Goal: Complete application form

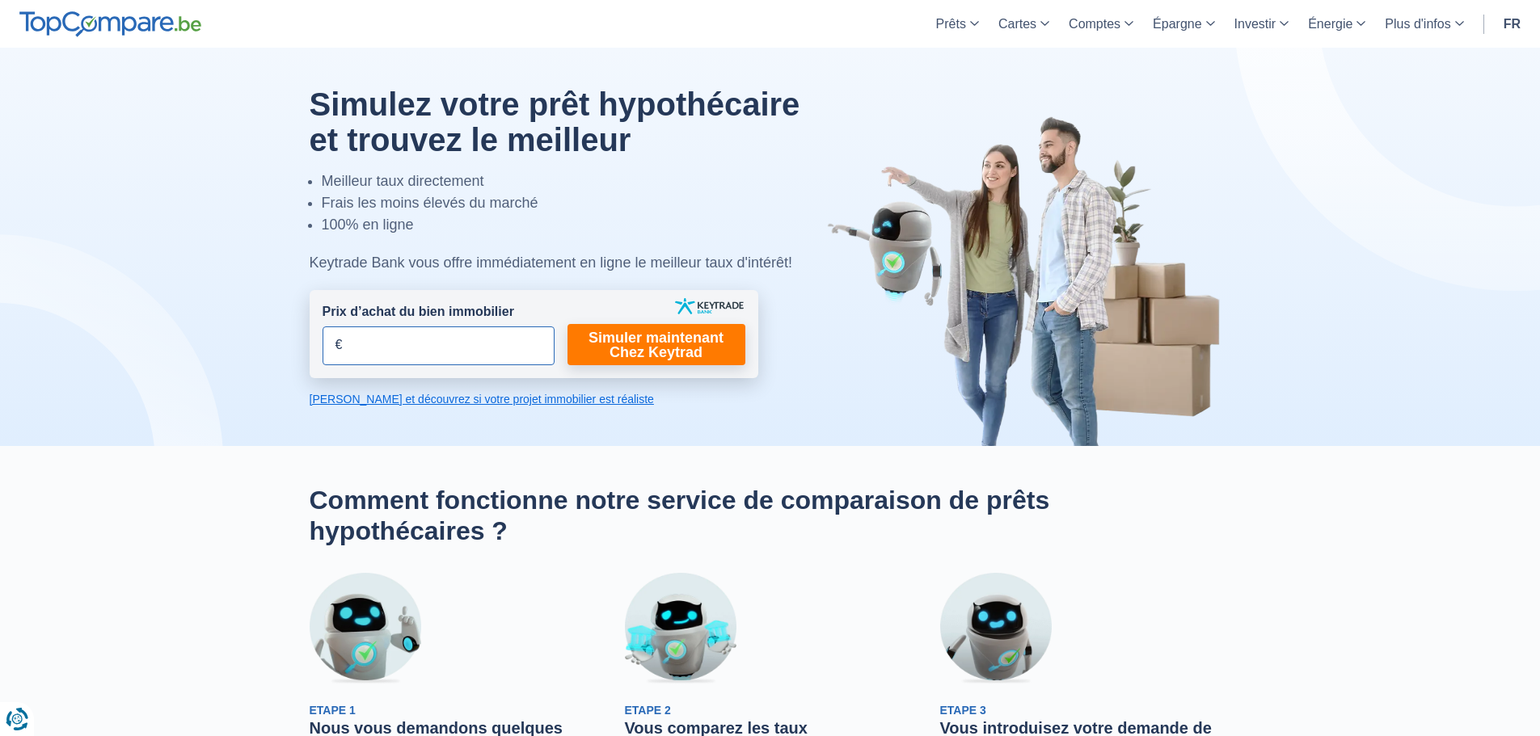
click at [458, 344] on input "Prix d’achat du bien immobilier" at bounding box center [439, 346] width 232 height 39
type input "80.000"
click at [664, 359] on link "Simuler maintenant Chez Keytrad" at bounding box center [656, 344] width 178 height 41
click at [654, 348] on link "Simuler maintenant Chez Keytrad" at bounding box center [656, 344] width 178 height 41
click at [648, 334] on link "Simuler maintenant Chez Keytrad" at bounding box center [656, 344] width 178 height 41
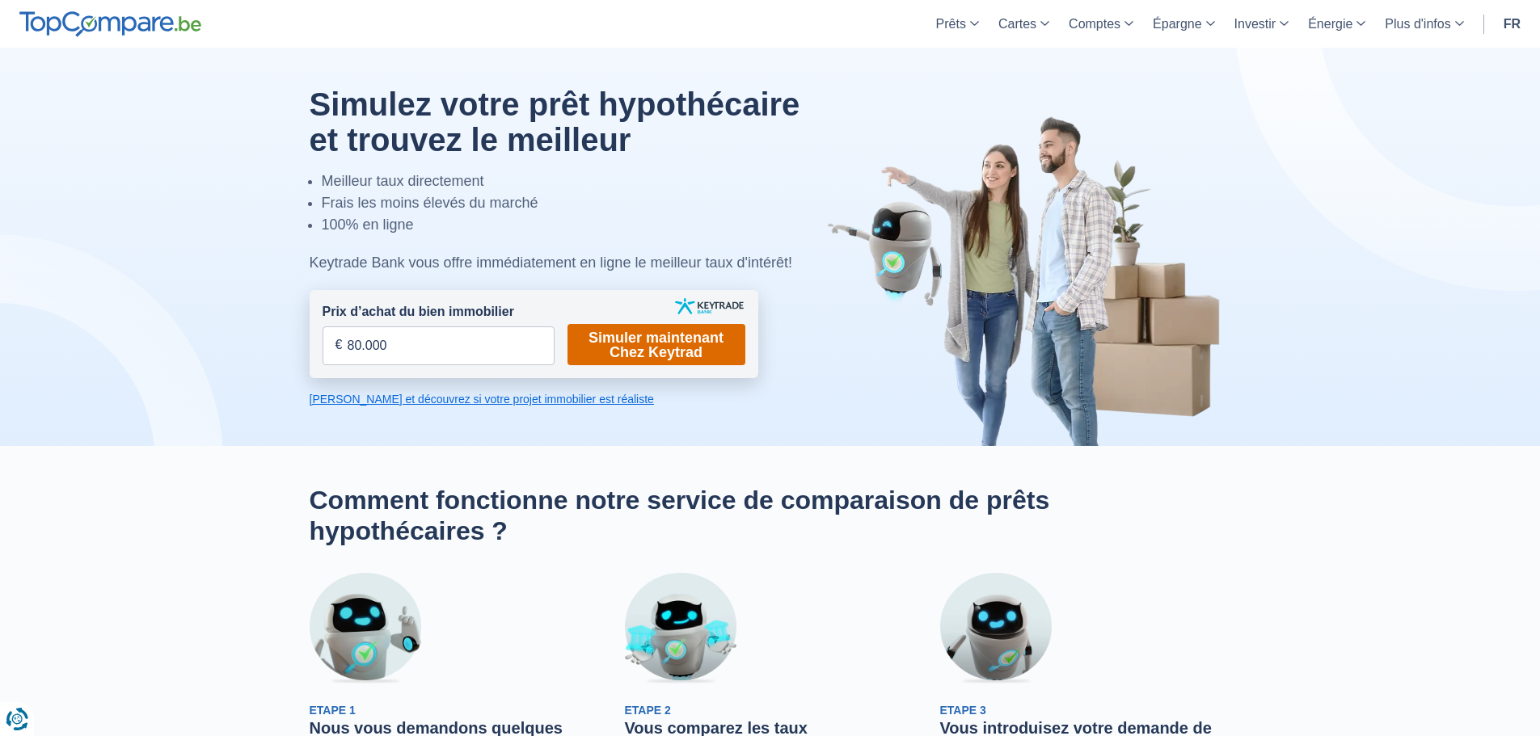
click at [644, 347] on link "Simuler maintenant Chez Keytrad" at bounding box center [656, 344] width 178 height 41
click at [500, 402] on link "[PERSON_NAME] et découvrez si votre projet immobilier est réaliste" at bounding box center [534, 399] width 449 height 16
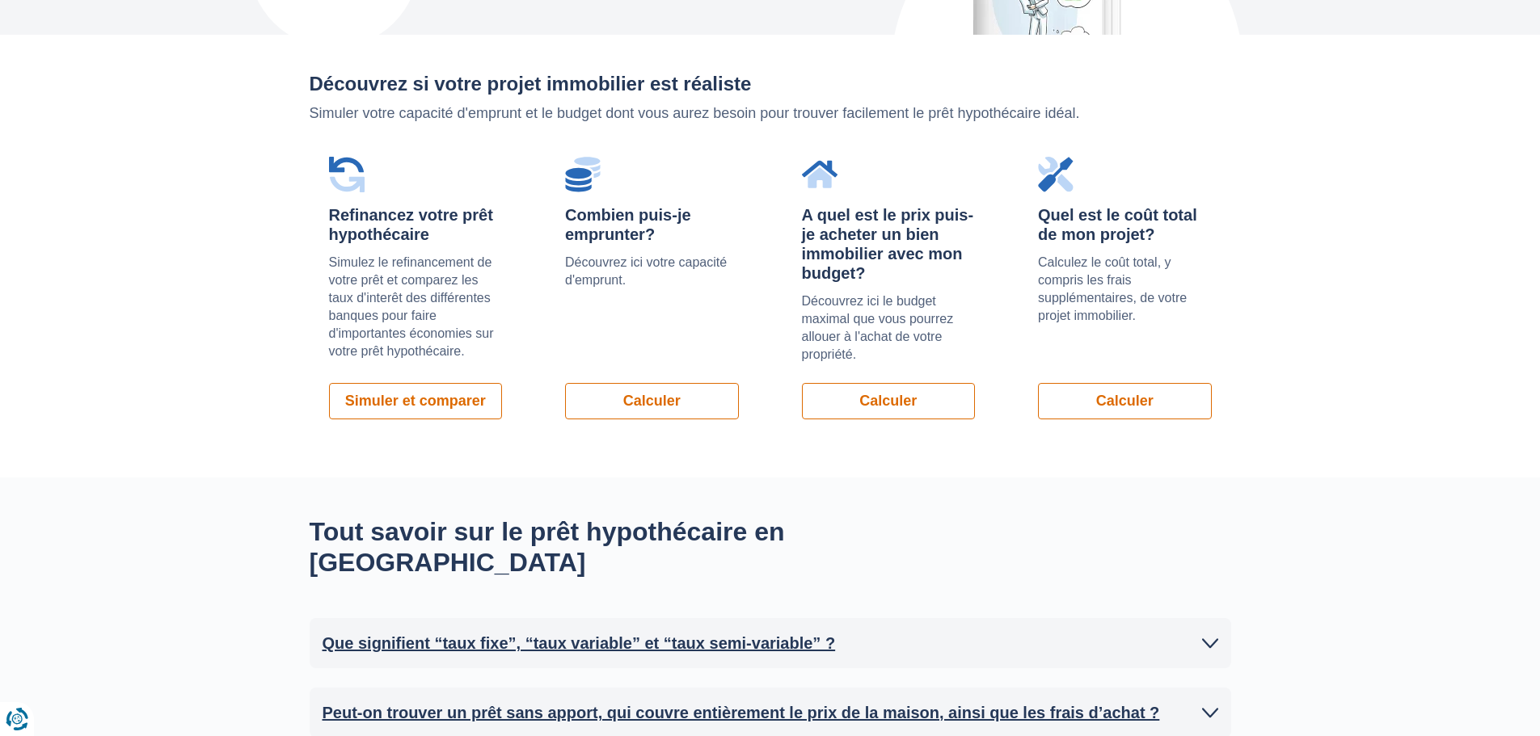
scroll to position [1146, 0]
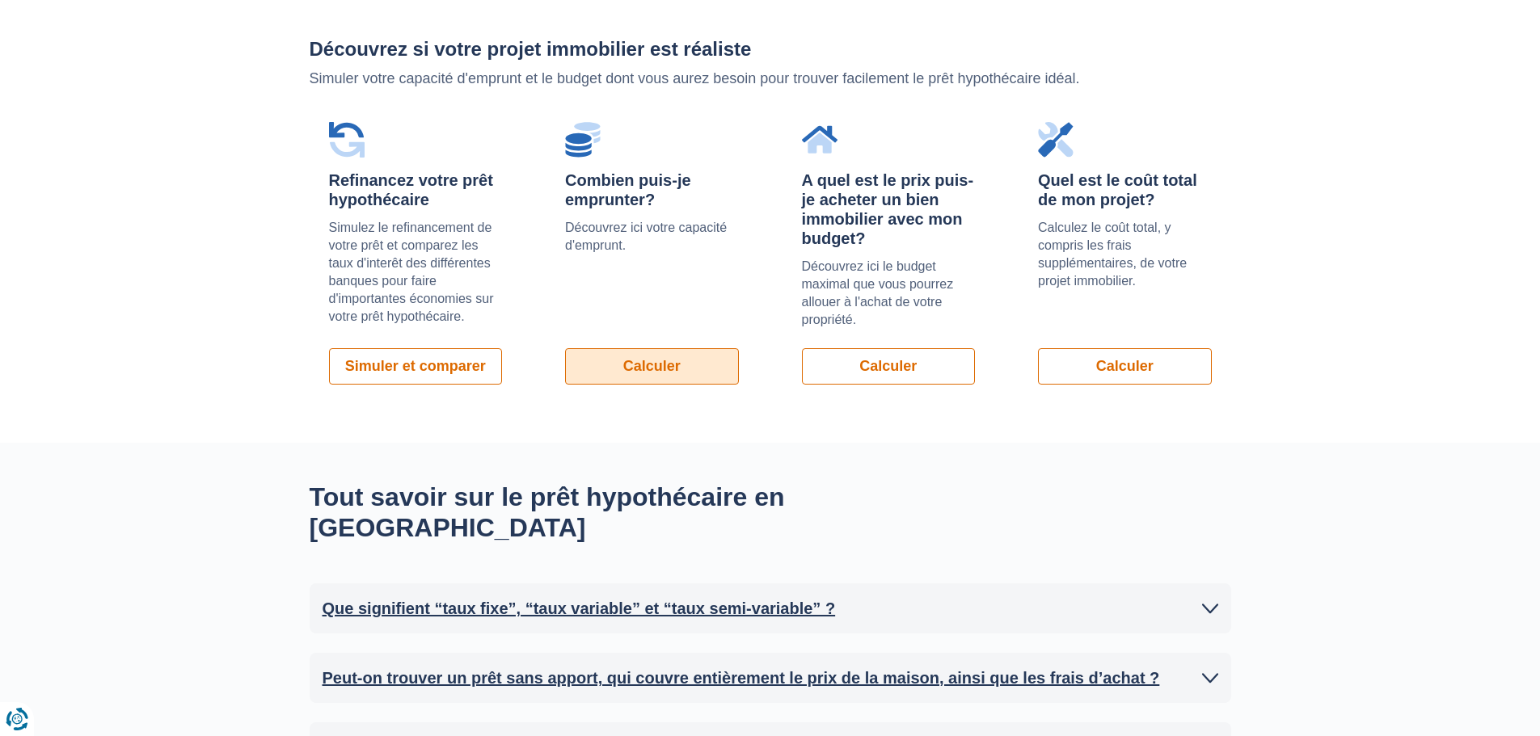
click at [668, 369] on link "Calculer" at bounding box center [652, 366] width 174 height 36
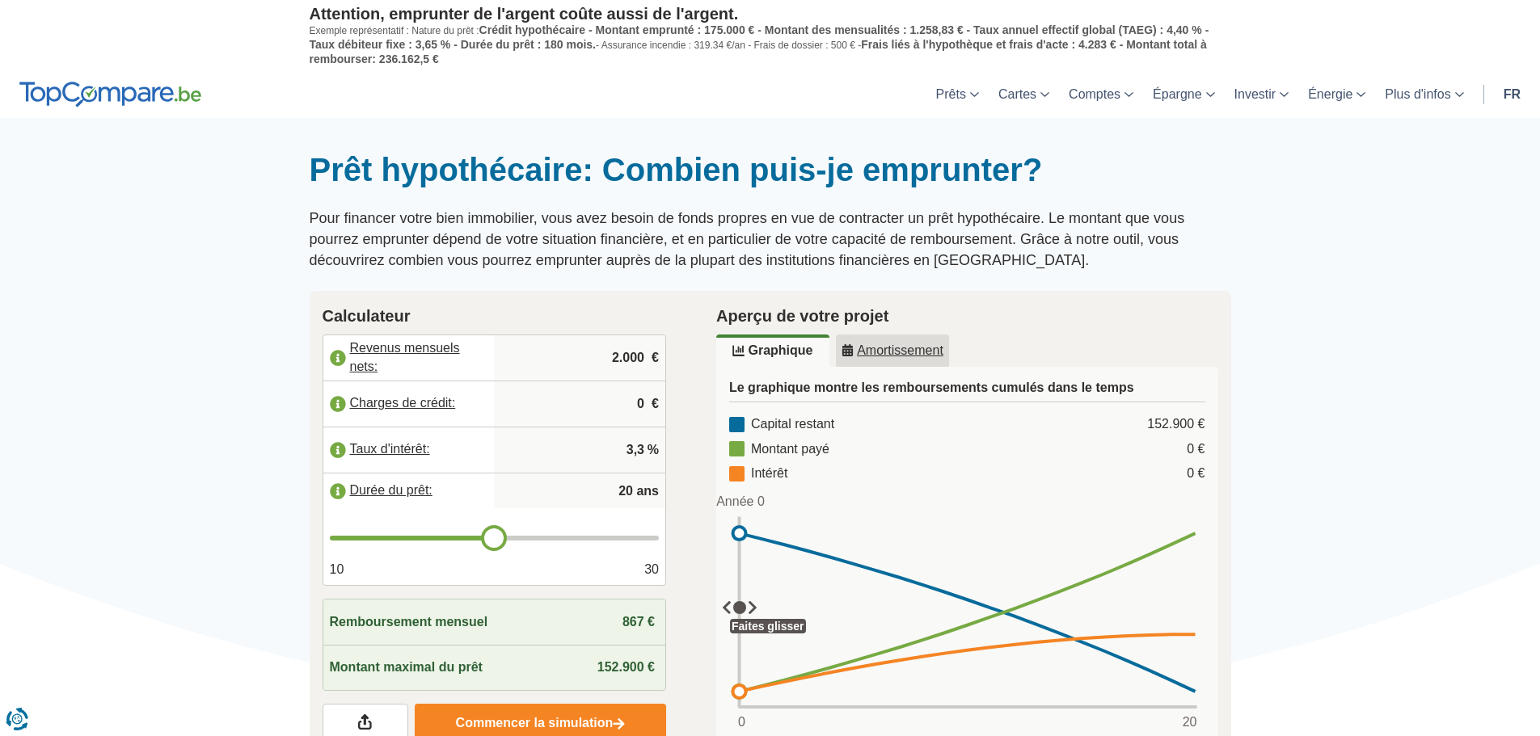
type input "19"
type input "18"
type input "17"
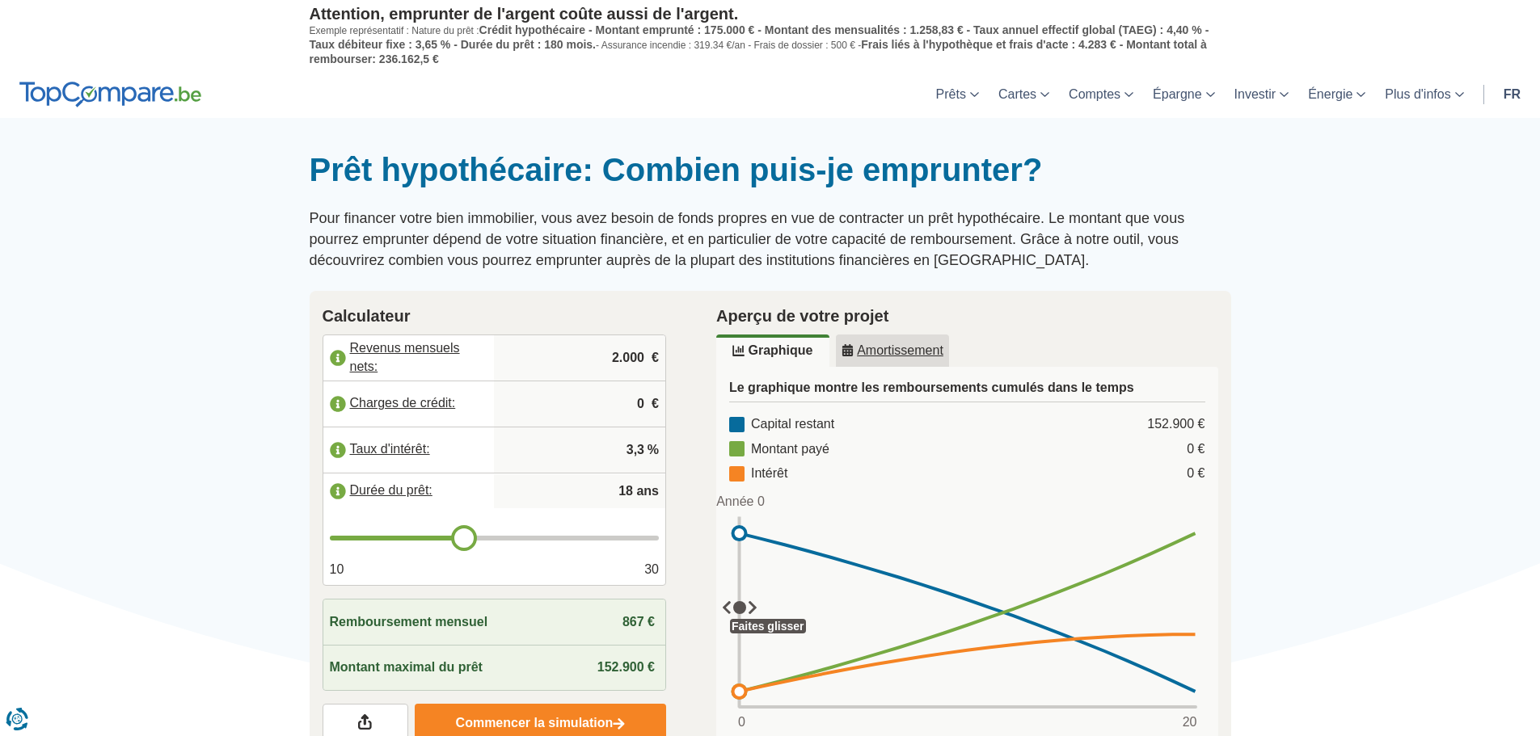
type input "17"
type input "16"
type input "15"
drag, startPoint x: 496, startPoint y: 529, endPoint x: 422, endPoint y: 533, distance: 74.5
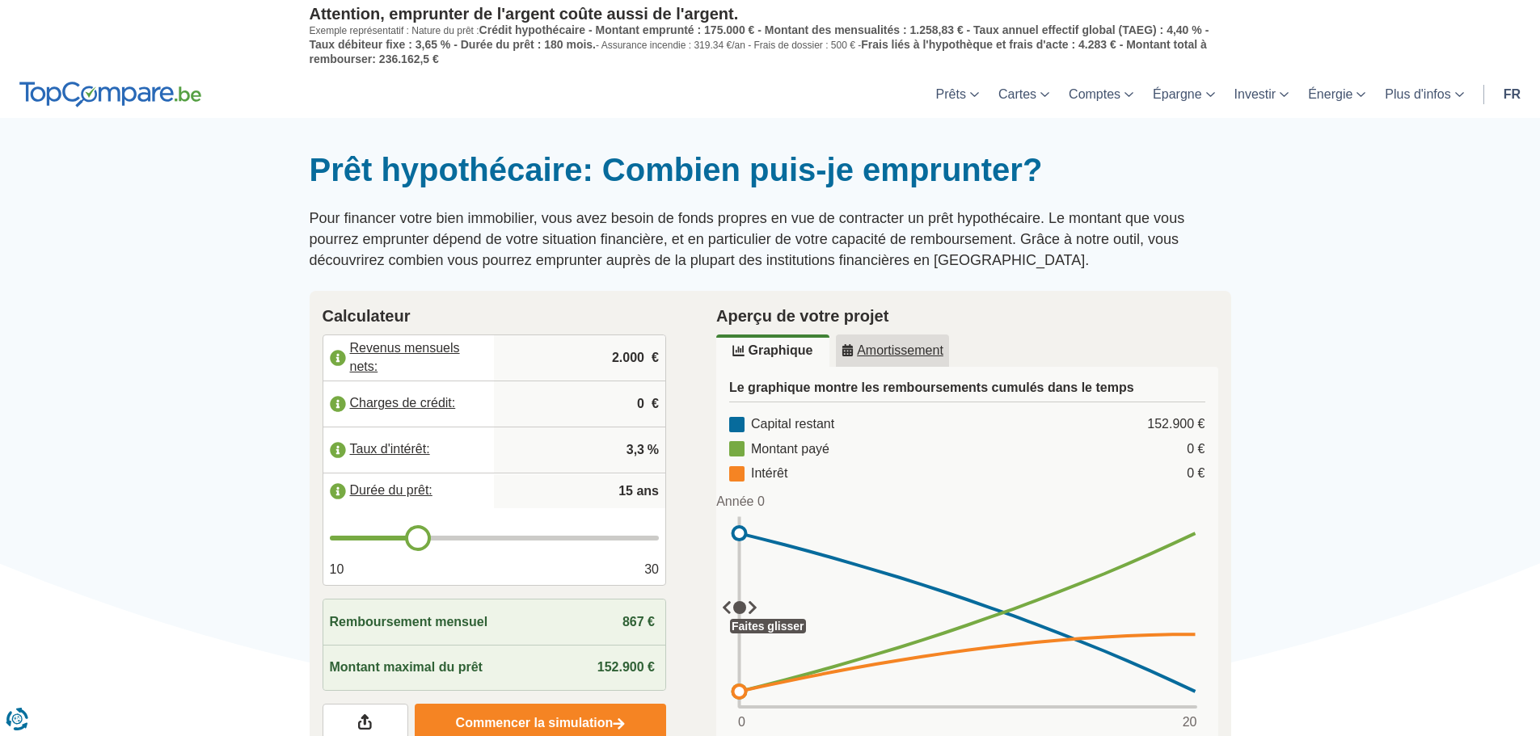
type input "15"
click at [422, 536] on input "range" at bounding box center [495, 538] width 330 height 5
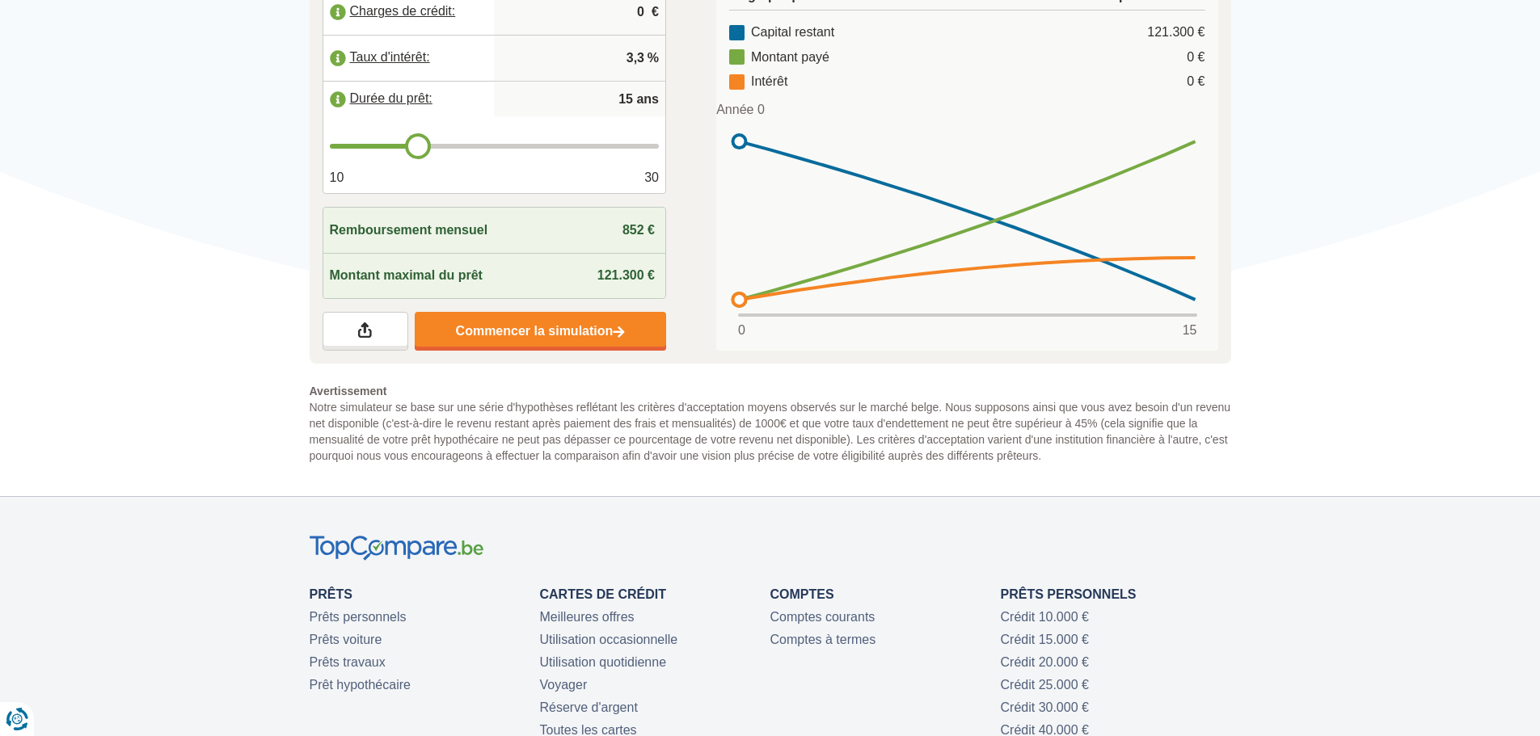
scroll to position [323, 0]
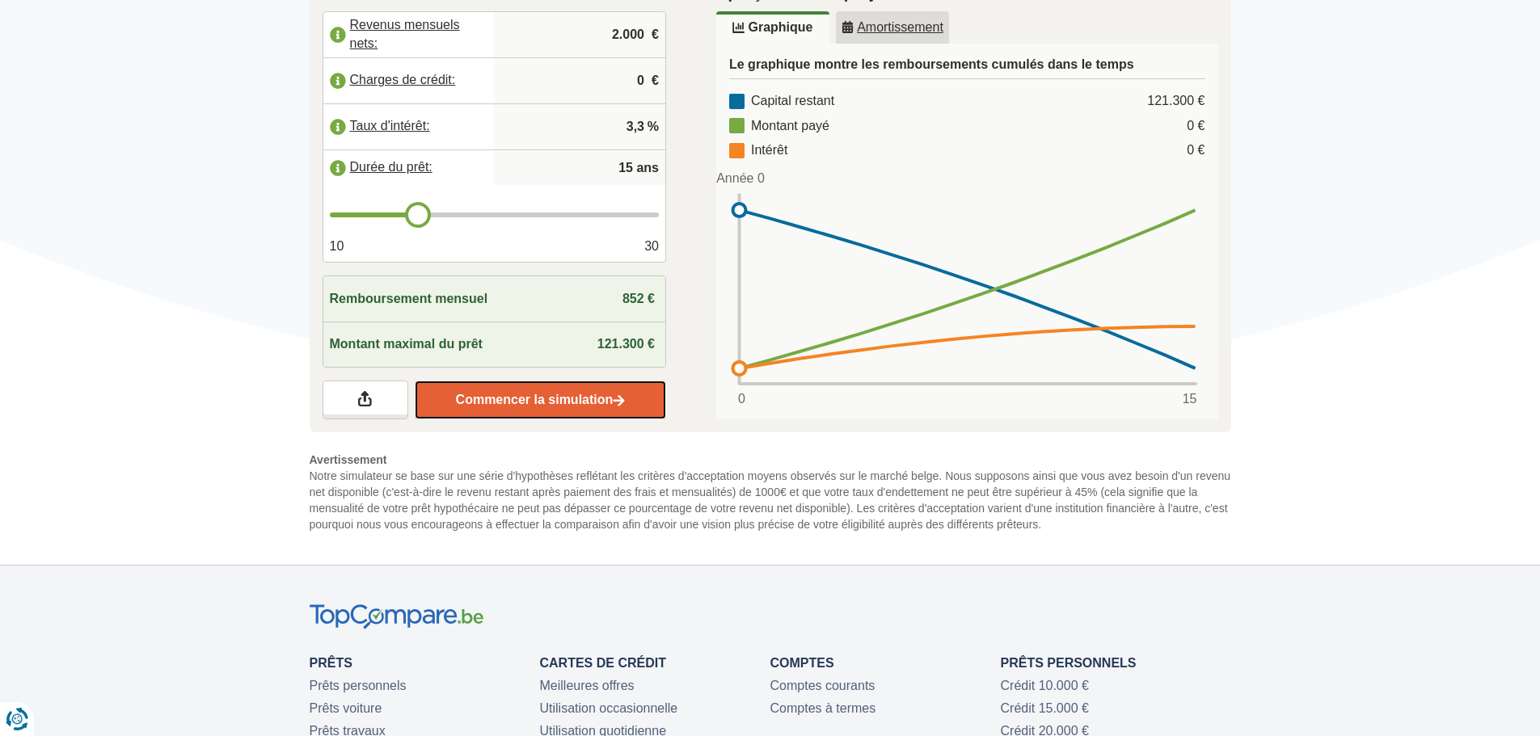
click at [568, 393] on link "Commencer la simulation" at bounding box center [540, 400] width 251 height 39
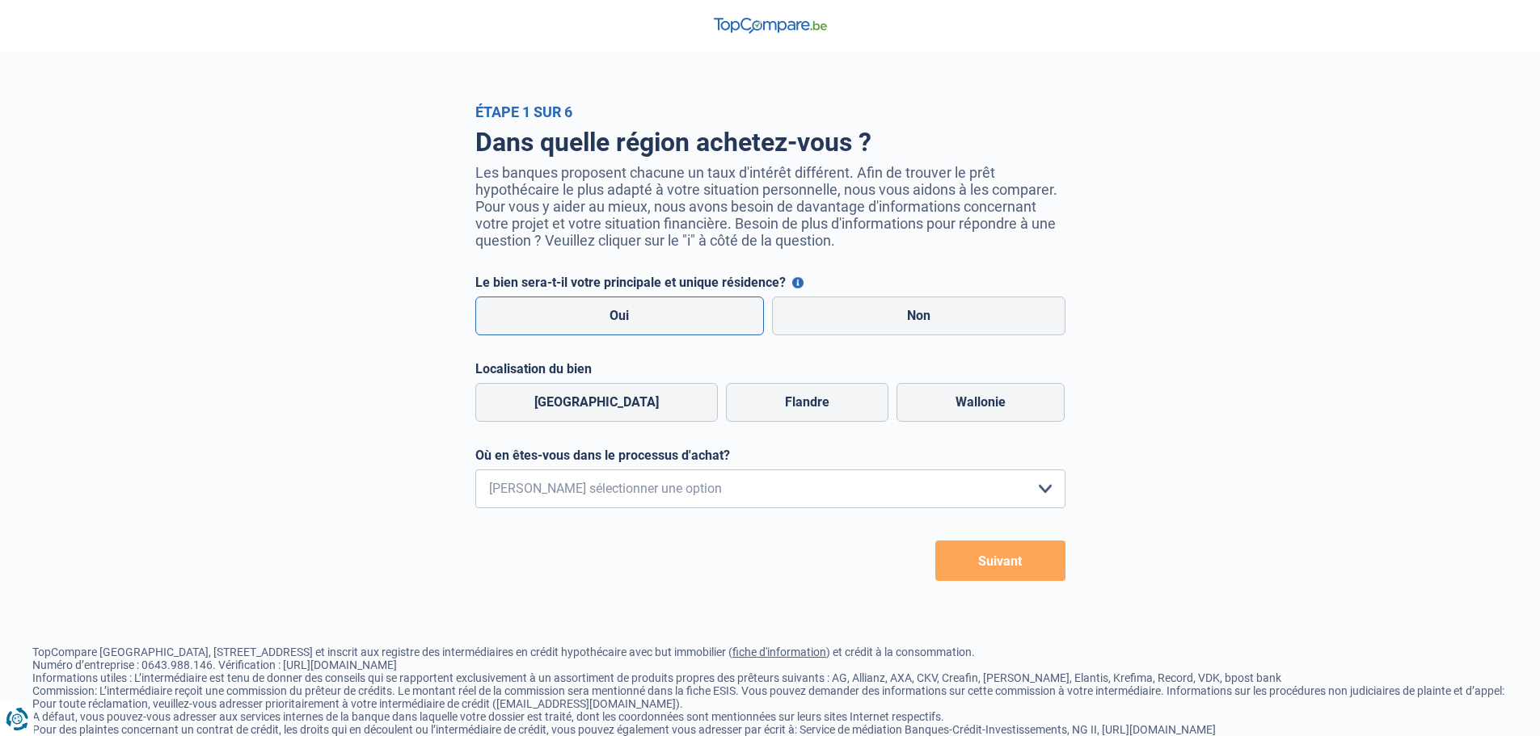
click at [643, 327] on label "Oui" at bounding box center [619, 316] width 289 height 39
click at [643, 327] on input "Oui" at bounding box center [619, 316] width 289 height 39
radio input "true"
click at [997, 412] on label "Wallonie" at bounding box center [980, 402] width 168 height 39
click at [997, 412] on input "Wallonie" at bounding box center [980, 402] width 168 height 39
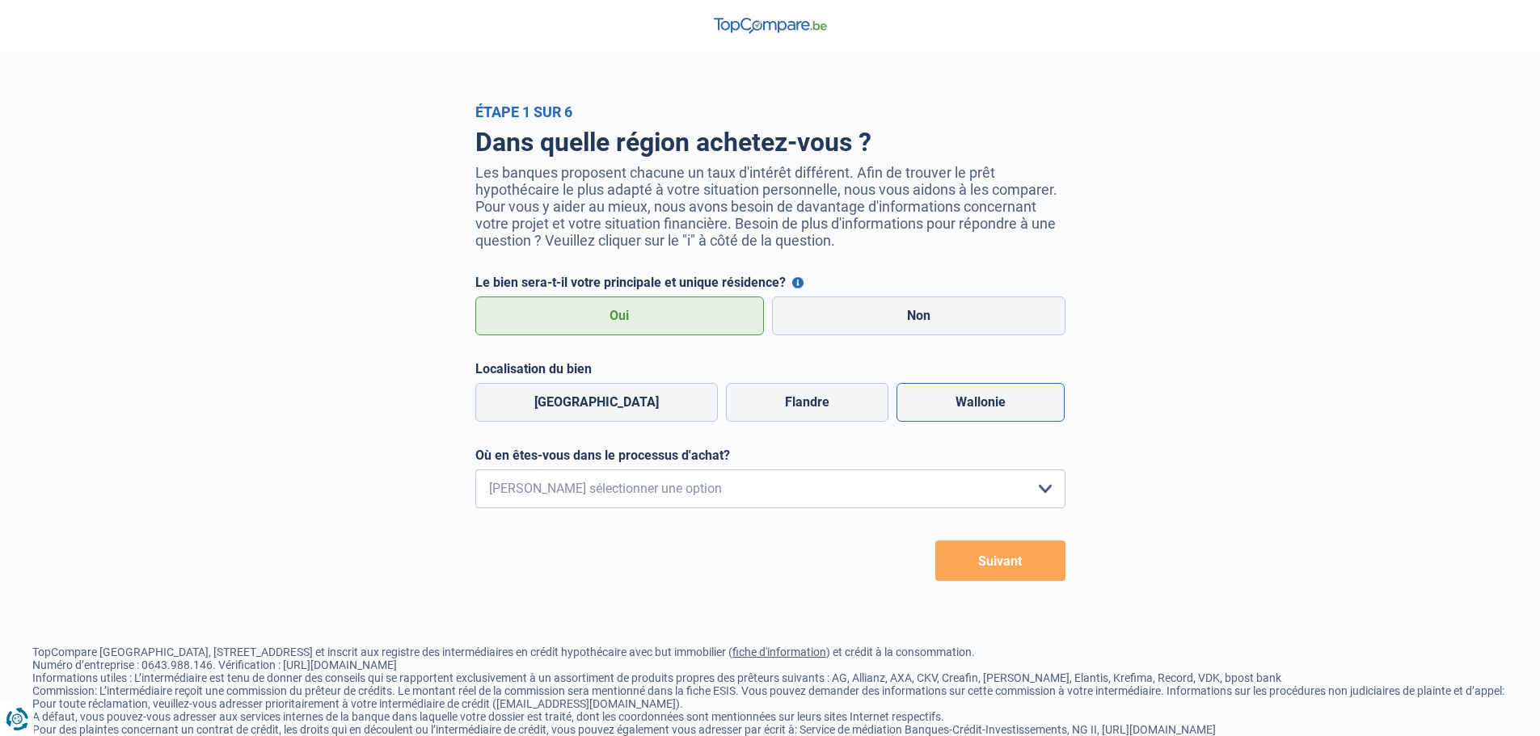
radio input "true"
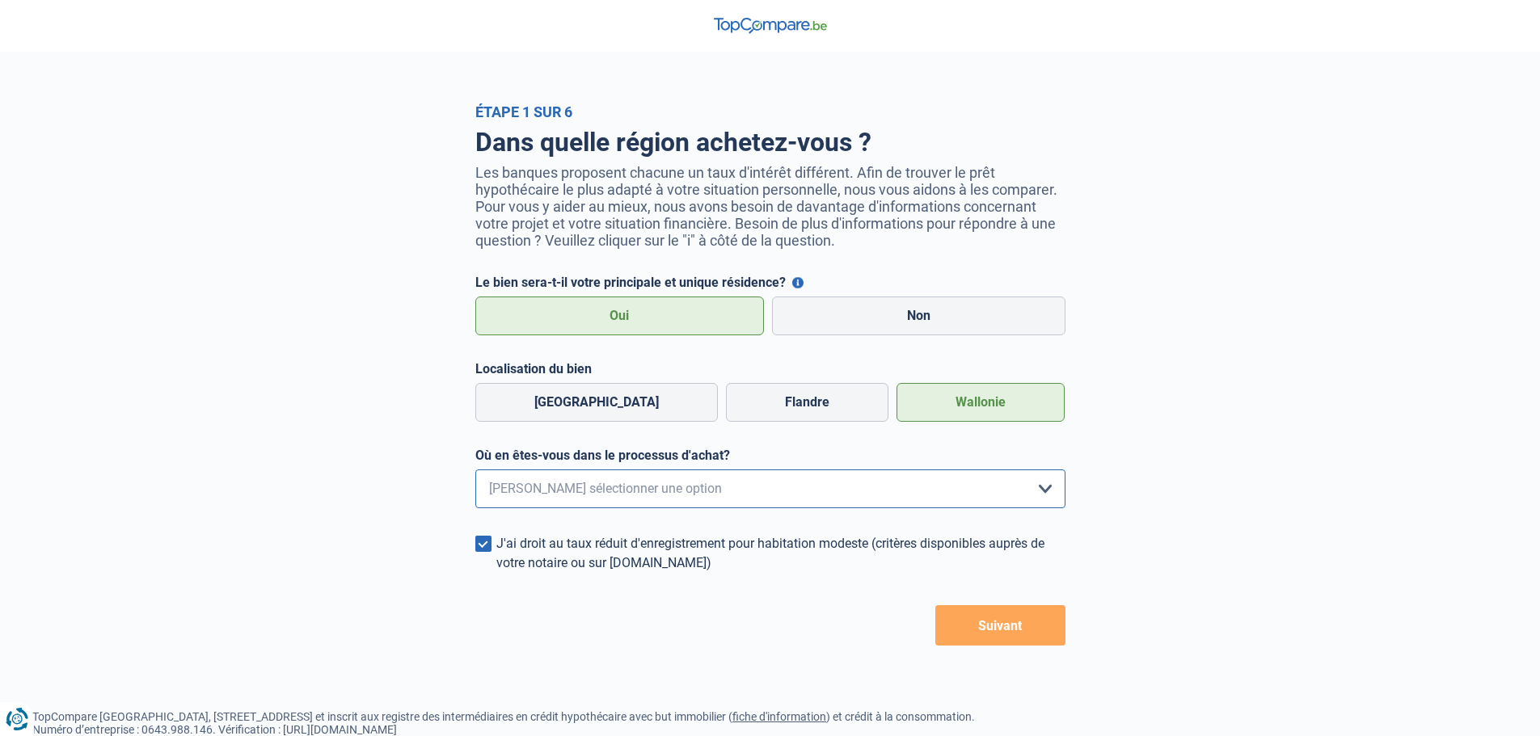
click at [1044, 497] on select "Je me renseigne juste car je n'ai pas de projet d'achat concret actuellement Je…" at bounding box center [770, 489] width 590 height 39
select select "1b"
click at [475, 474] on select "Je me renseigne juste car je n'ai pas de projet d'achat concret actuellement Je…" at bounding box center [770, 489] width 590 height 39
click at [969, 630] on button "Suivant" at bounding box center [1000, 625] width 130 height 40
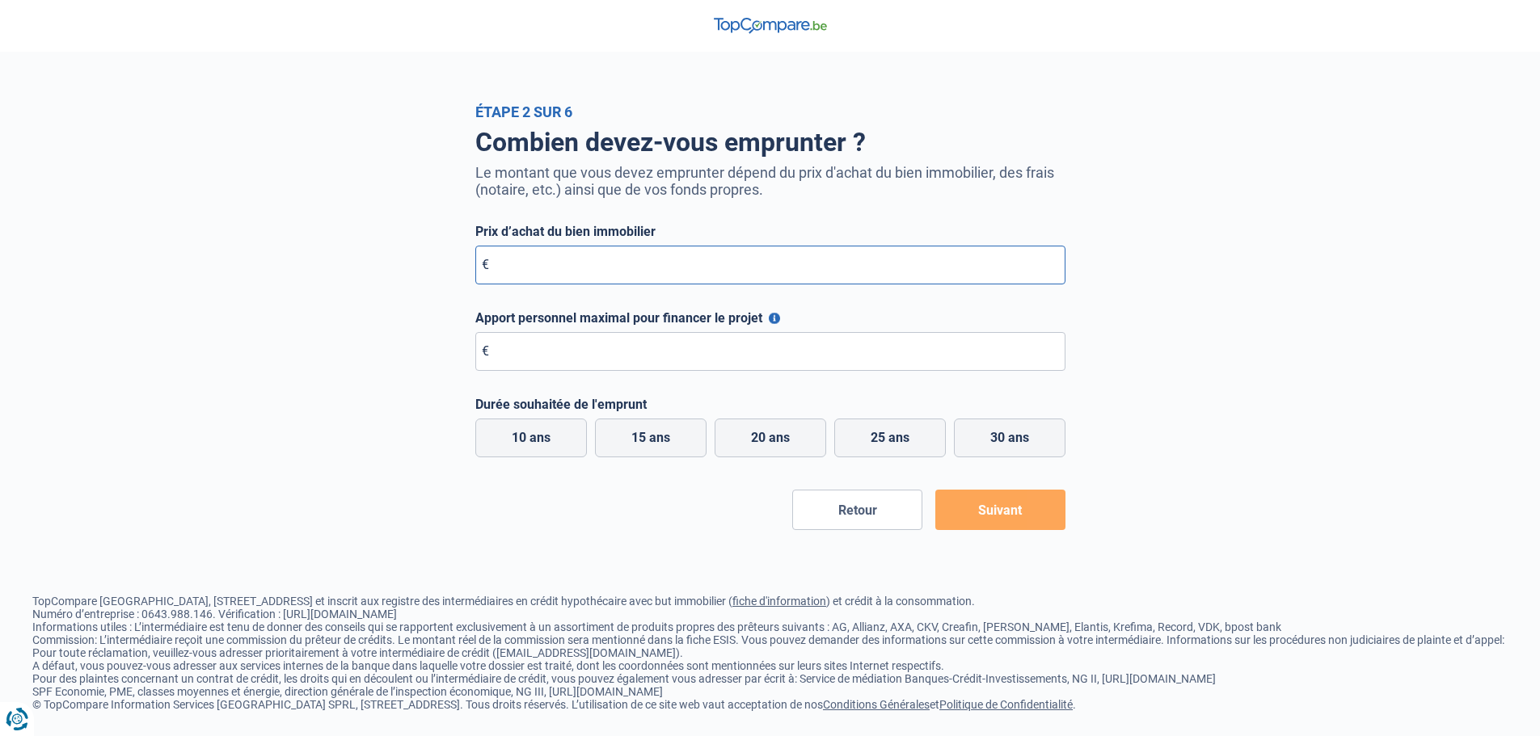
click at [480, 268] on input "Prix d’achat du bien immobilier" at bounding box center [770, 265] width 590 height 39
type input "80.000"
click at [524, 348] on input "Apport personnel maximal pour financer le projet" at bounding box center [770, 351] width 590 height 39
type input "0"
click at [634, 437] on label "15 ans" at bounding box center [651, 438] width 112 height 39
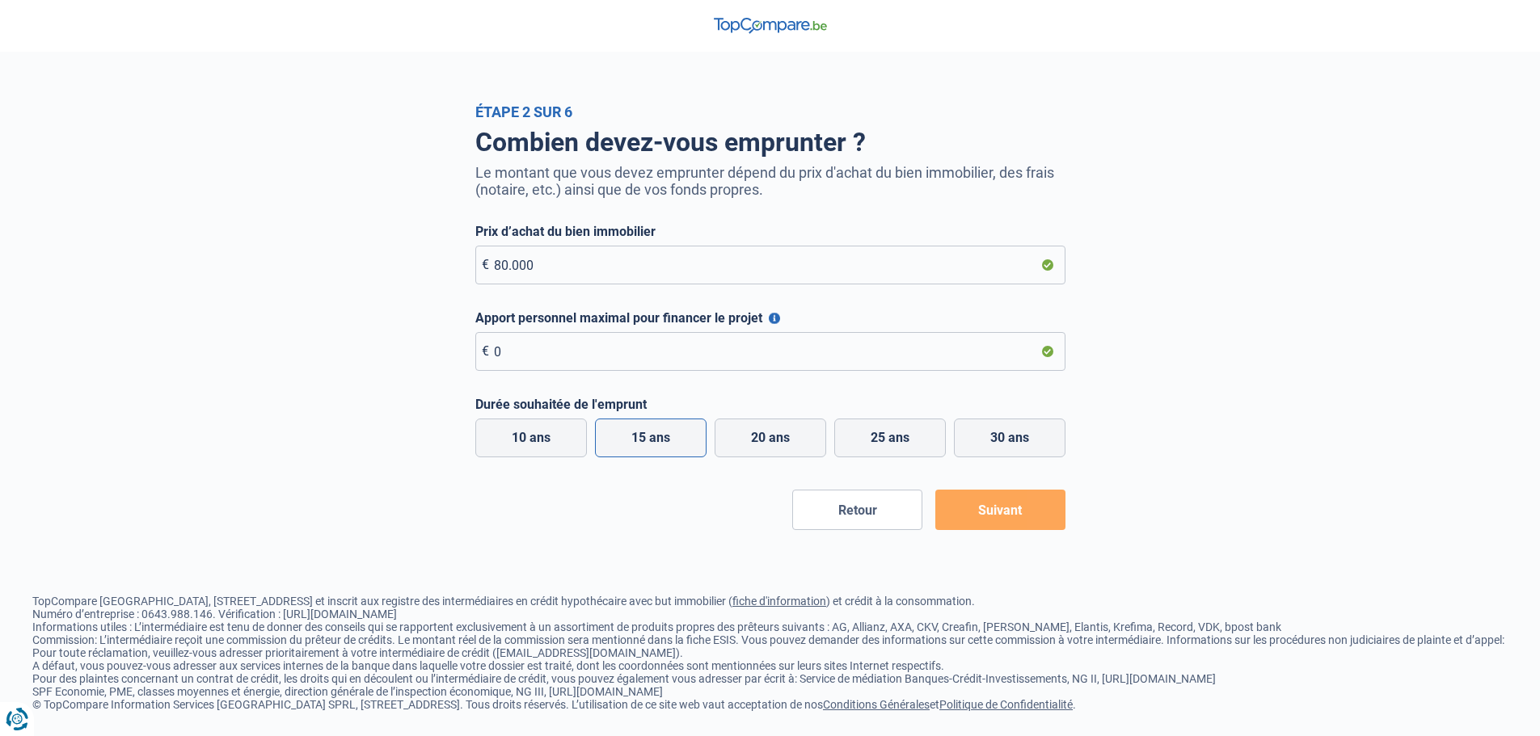
click at [634, 437] on input "15 ans" at bounding box center [651, 438] width 112 height 39
radio input "true"
click at [1016, 519] on button "Suivant" at bounding box center [1000, 510] width 130 height 40
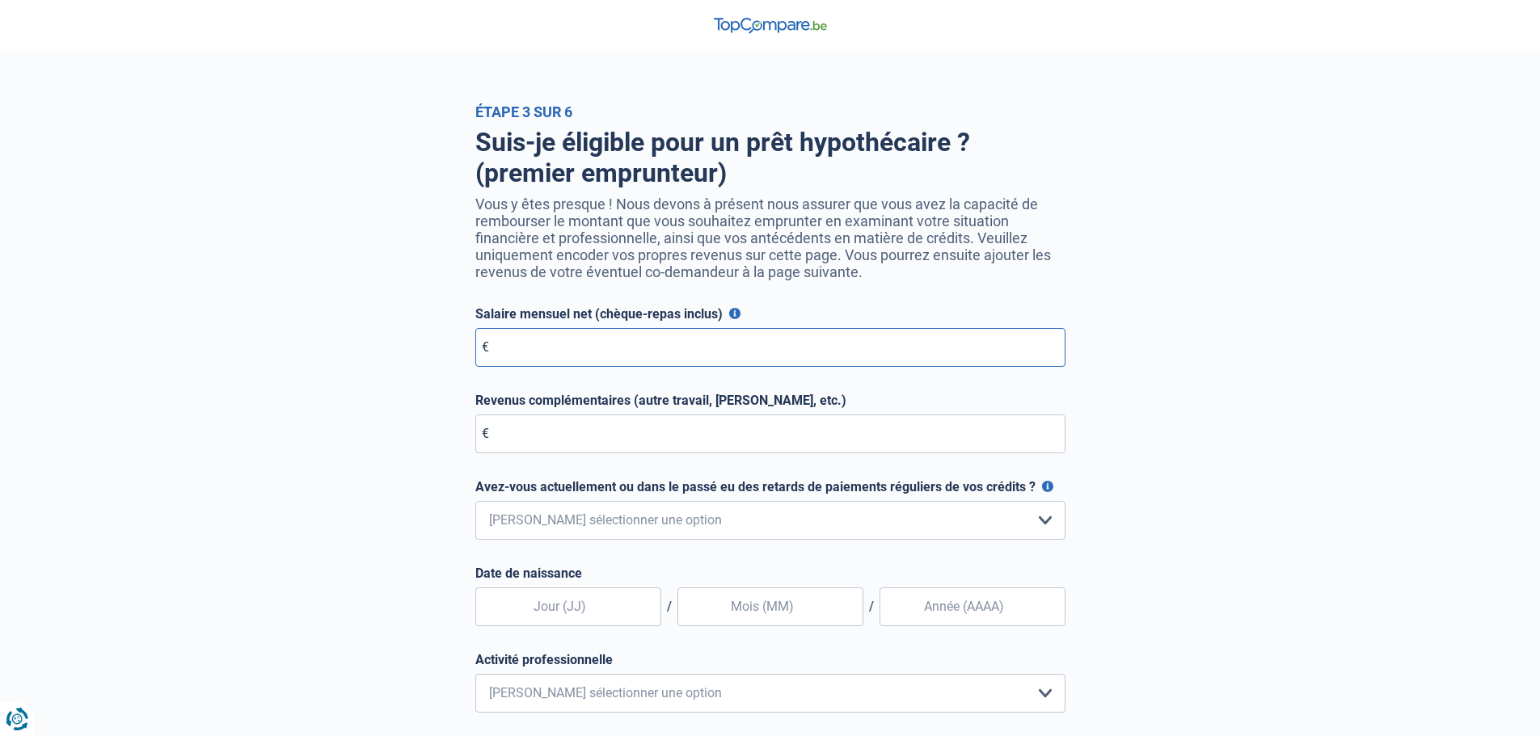
click at [719, 354] on input "Salaire mensuel net (chèque-repas inclus)" at bounding box center [770, 347] width 590 height 39
type input "2.000"
click at [649, 439] on input "Revenus complémentaires (autre travail, loyer, etc.)" at bounding box center [770, 434] width 590 height 39
type input "0"
click at [1044, 533] on select "Non, jamais Oui mais j'ai tout remboursé il y a moins d'un an Oui mais cela fai…" at bounding box center [770, 520] width 590 height 39
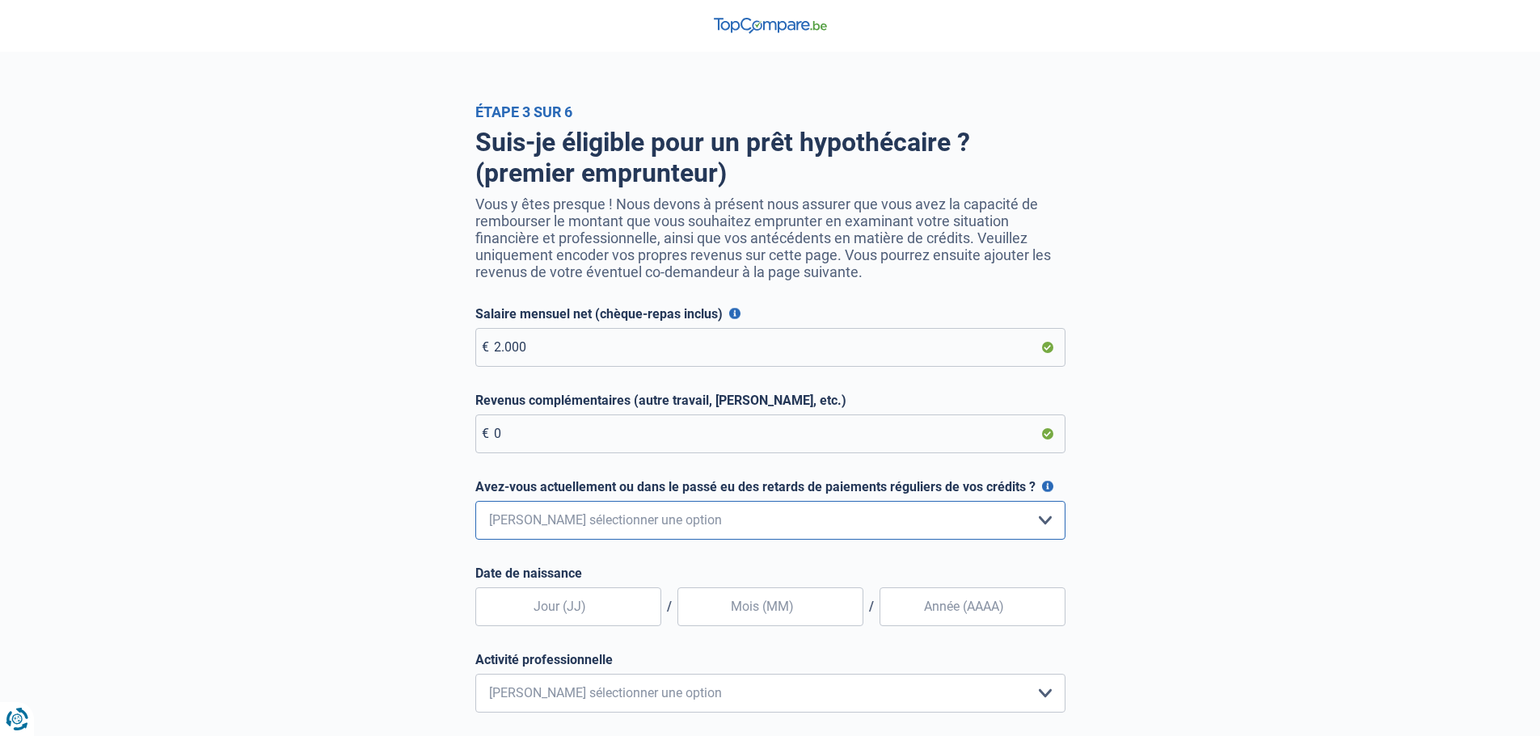
select select "0"
click at [475, 505] on select "Non, jamais Oui mais j'ai tout remboursé il y a moins d'un an Oui mais cela fai…" at bounding box center [770, 520] width 590 height 39
click at [622, 610] on input "text" at bounding box center [568, 607] width 186 height 39
type input "13"
type input "12"
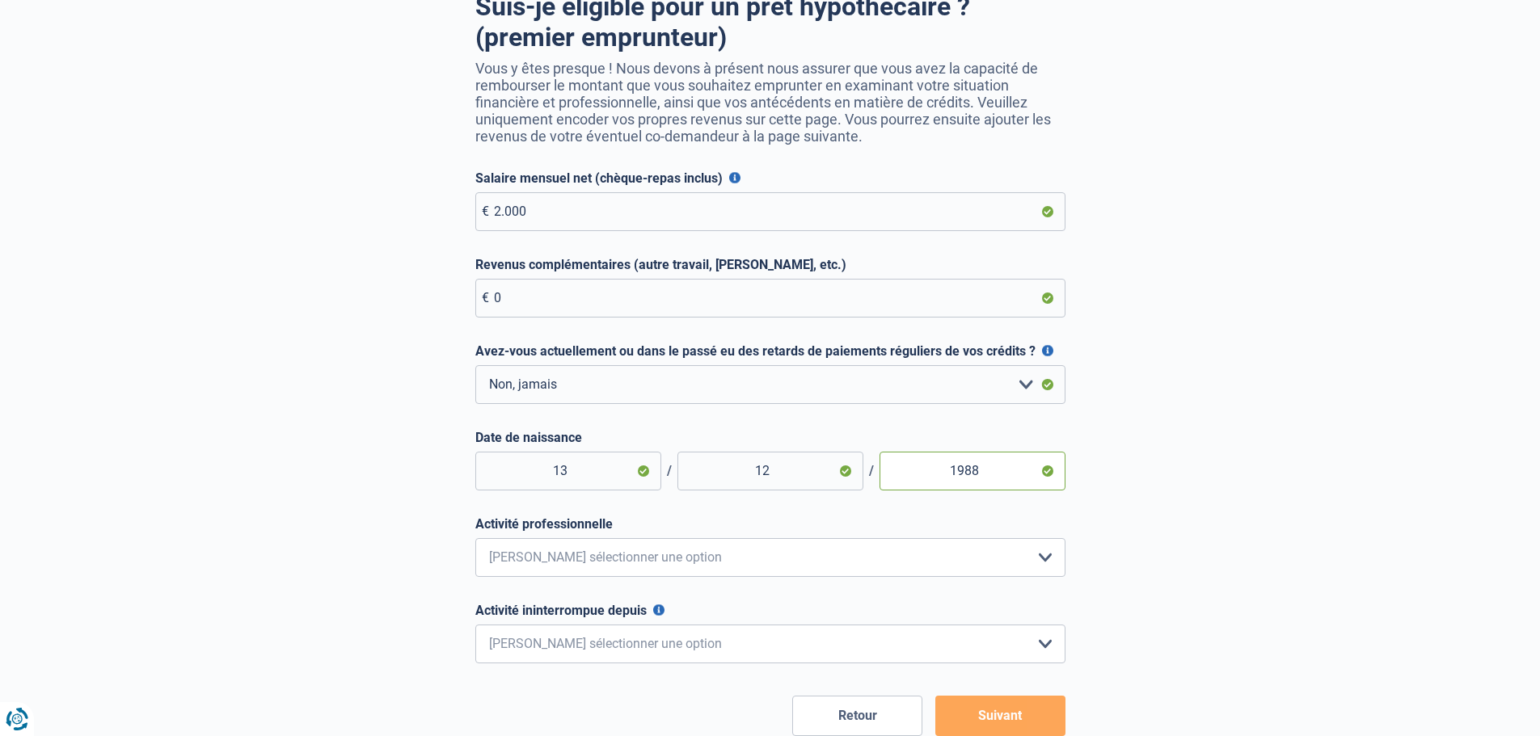
scroll to position [162, 0]
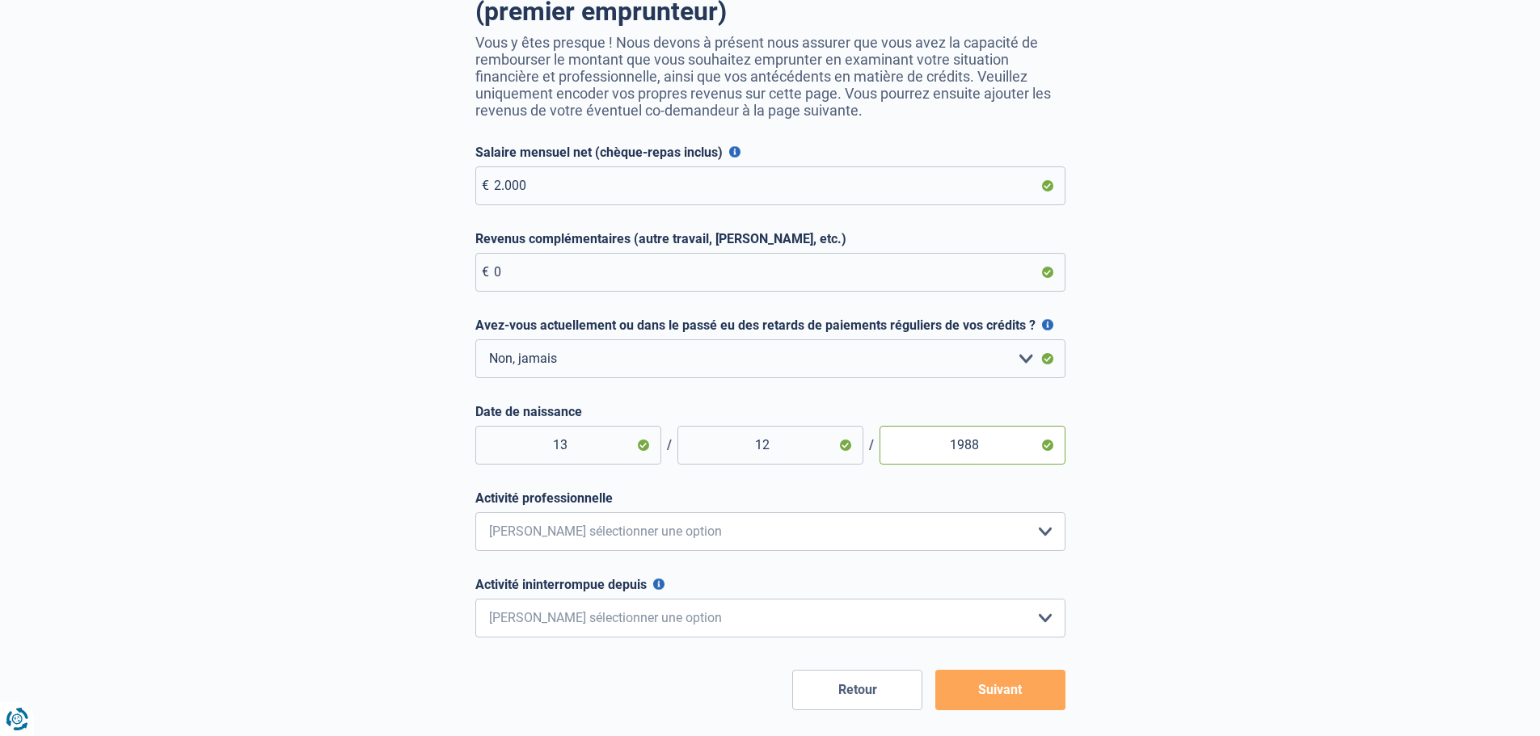
type input "1988"
click at [1041, 537] on select "Employé privé Ouvrier Fonctionnaire Indépendant Dirigeant d'entreprise Pensionn…" at bounding box center [770, 531] width 590 height 39
select select "privateEmployee"
click at [475, 516] on select "Employé privé Ouvrier Fonctionnaire Indépendant Dirigeant d'entreprise Pensionn…" at bounding box center [770, 531] width 590 height 39
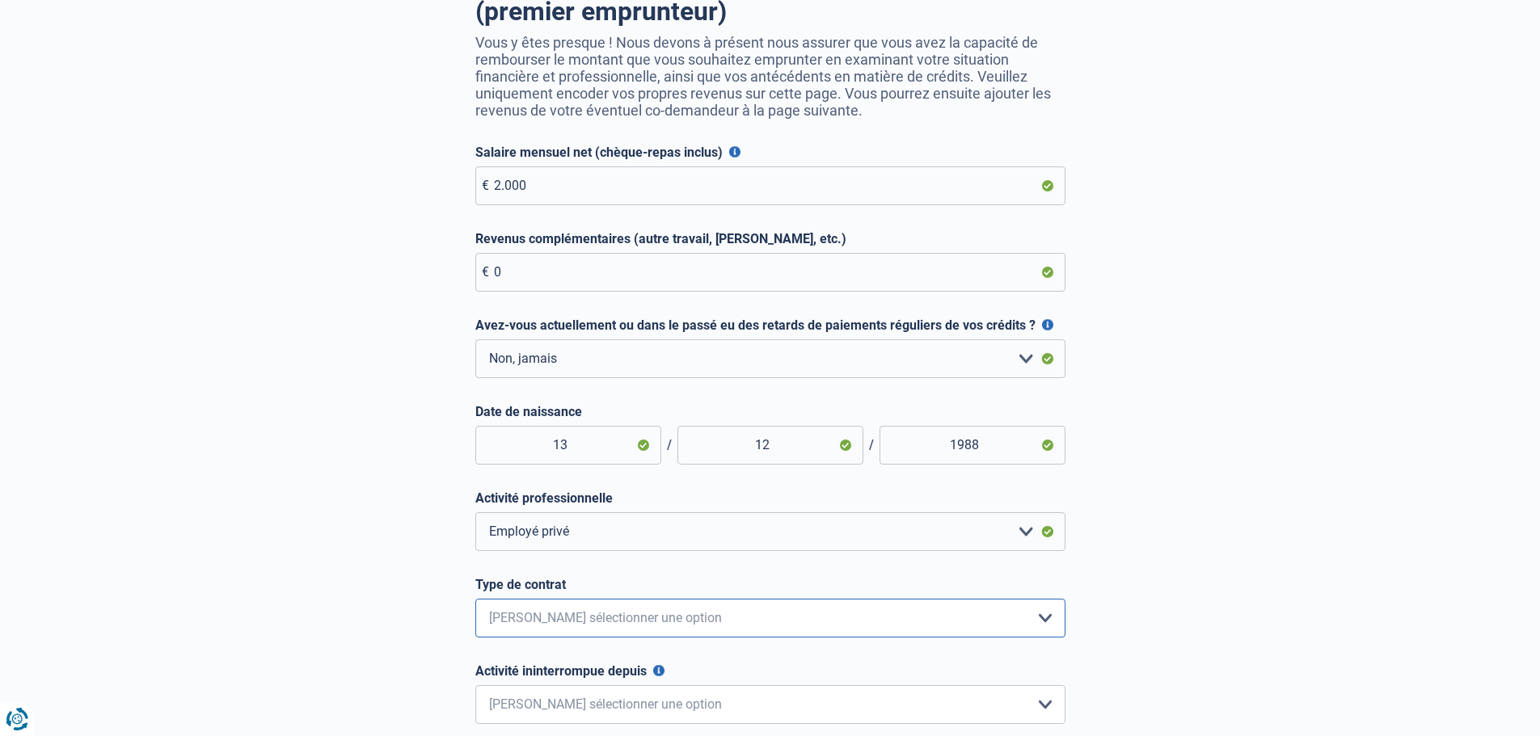
click at [648, 615] on select "Intérimaire Contrat à Durée Indéterminée Contrat à Durée Déterminée Veuillez sé…" at bounding box center [770, 618] width 590 height 39
select select "permanent"
click at [475, 603] on select "Intérimaire Contrat à Durée Indéterminée Contrat à Durée Déterminée Veuillez sé…" at bounding box center [770, 618] width 590 height 39
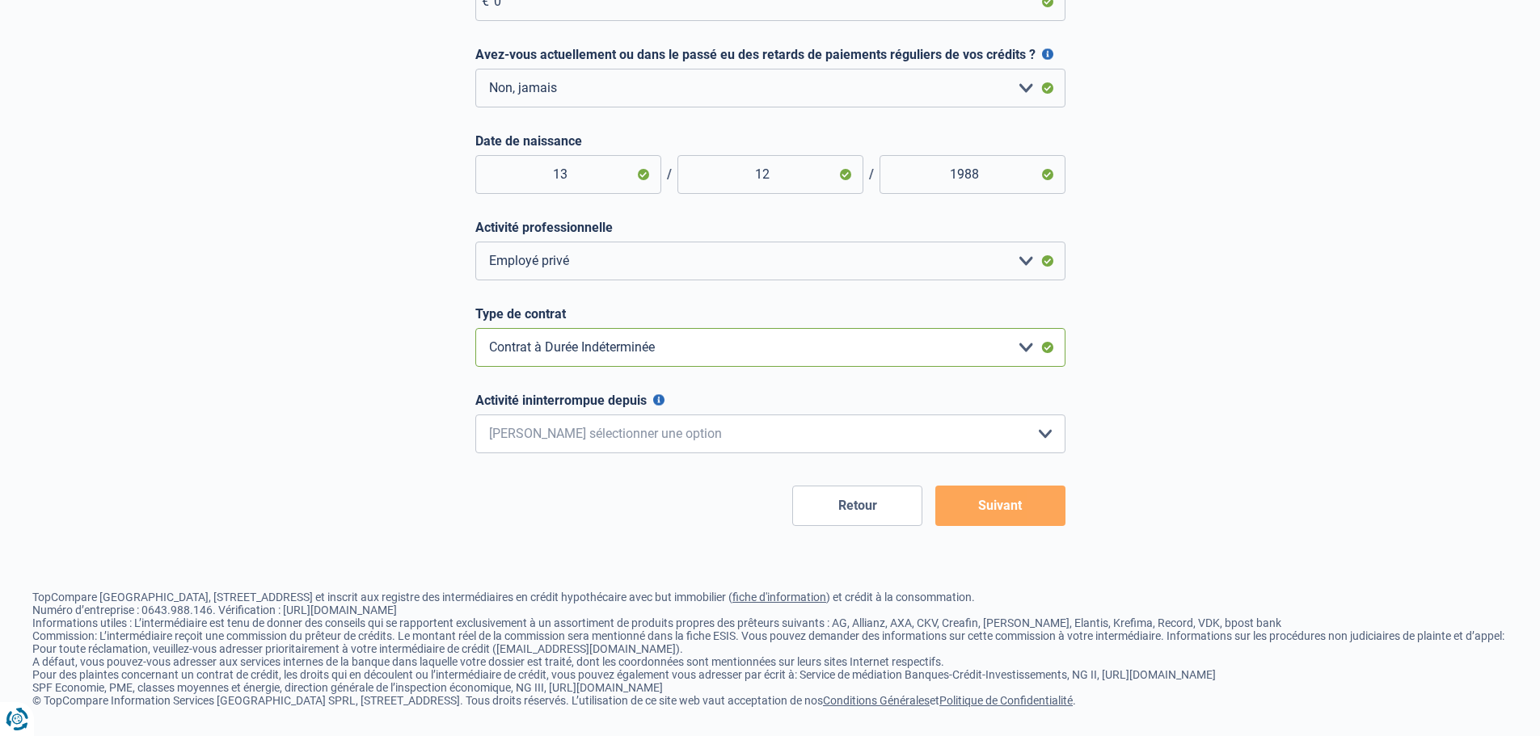
scroll to position [448, 0]
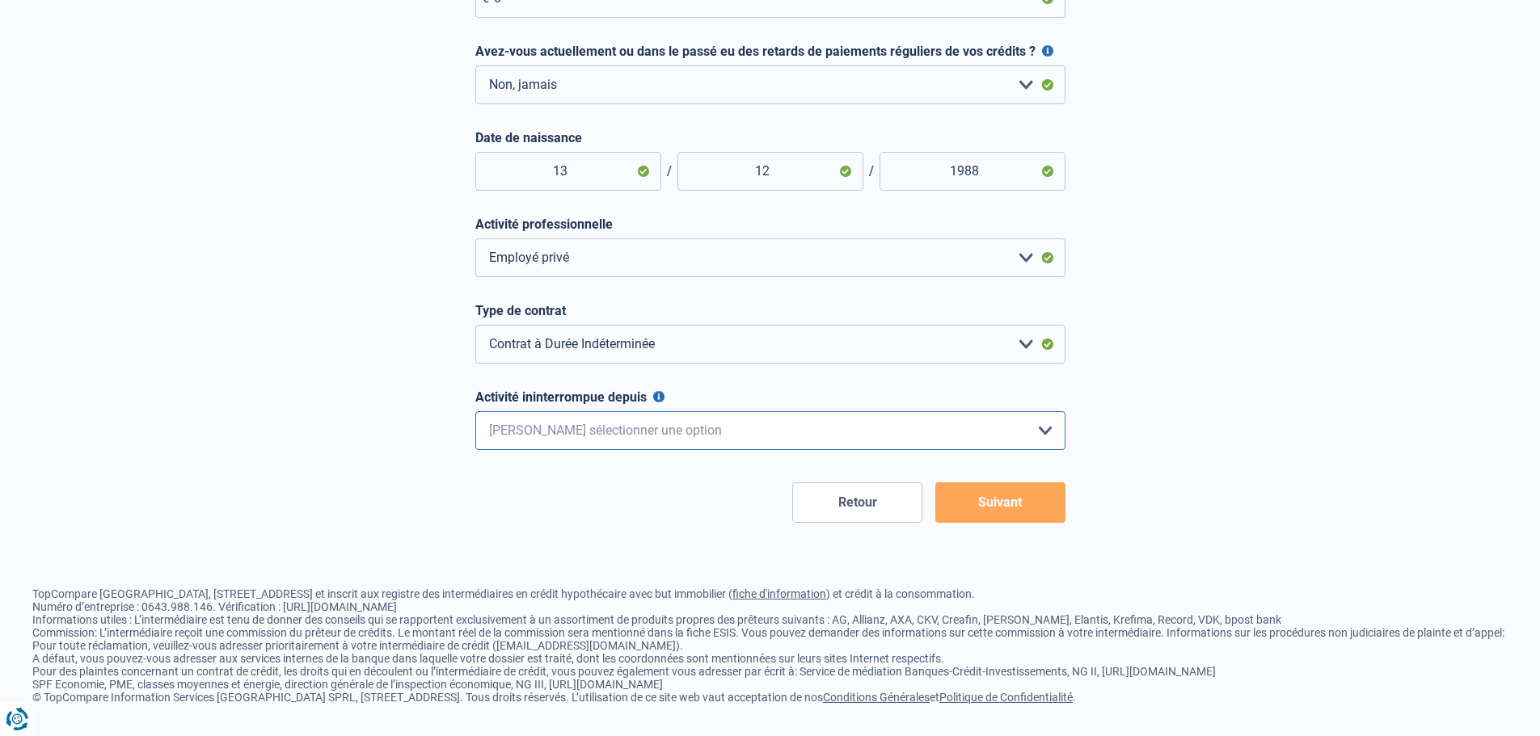
click at [636, 427] on select "< 6 mois 6 - 12 mois 12 - 24 mois 24 - 36 mois > 36 mois Veuillez sélectionner …" at bounding box center [770, 430] width 590 height 39
select select "less36"
click at [475, 411] on select "< 6 mois 6 - 12 mois 12 - 24 mois 24 - 36 mois > 36 mois Veuillez sélectionner …" at bounding box center [770, 430] width 590 height 39
click at [987, 489] on button "Suivant" at bounding box center [1000, 503] width 130 height 40
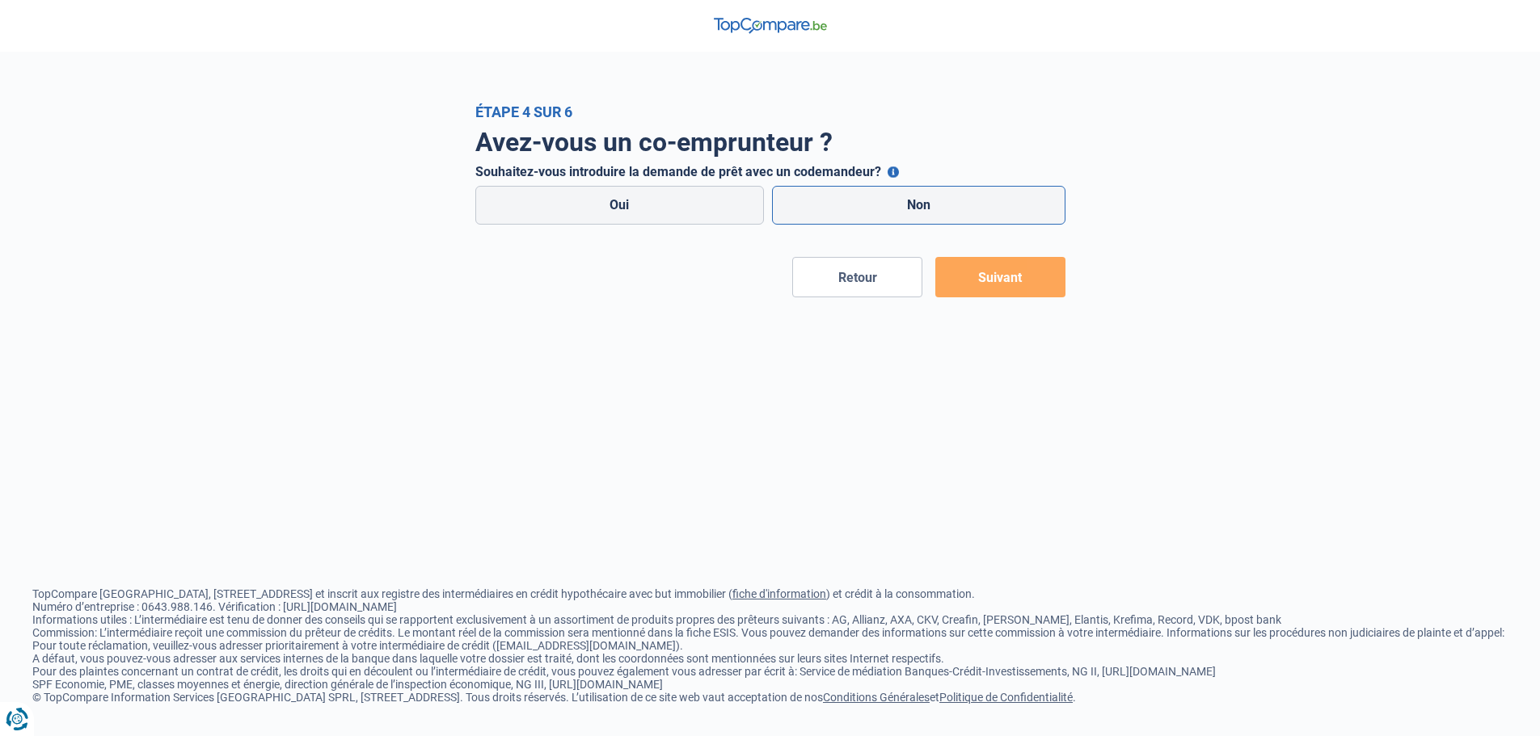
click at [886, 208] on label "Non" at bounding box center [918, 205] width 293 height 39
click at [886, 208] on input "Non" at bounding box center [918, 205] width 293 height 39
radio input "true"
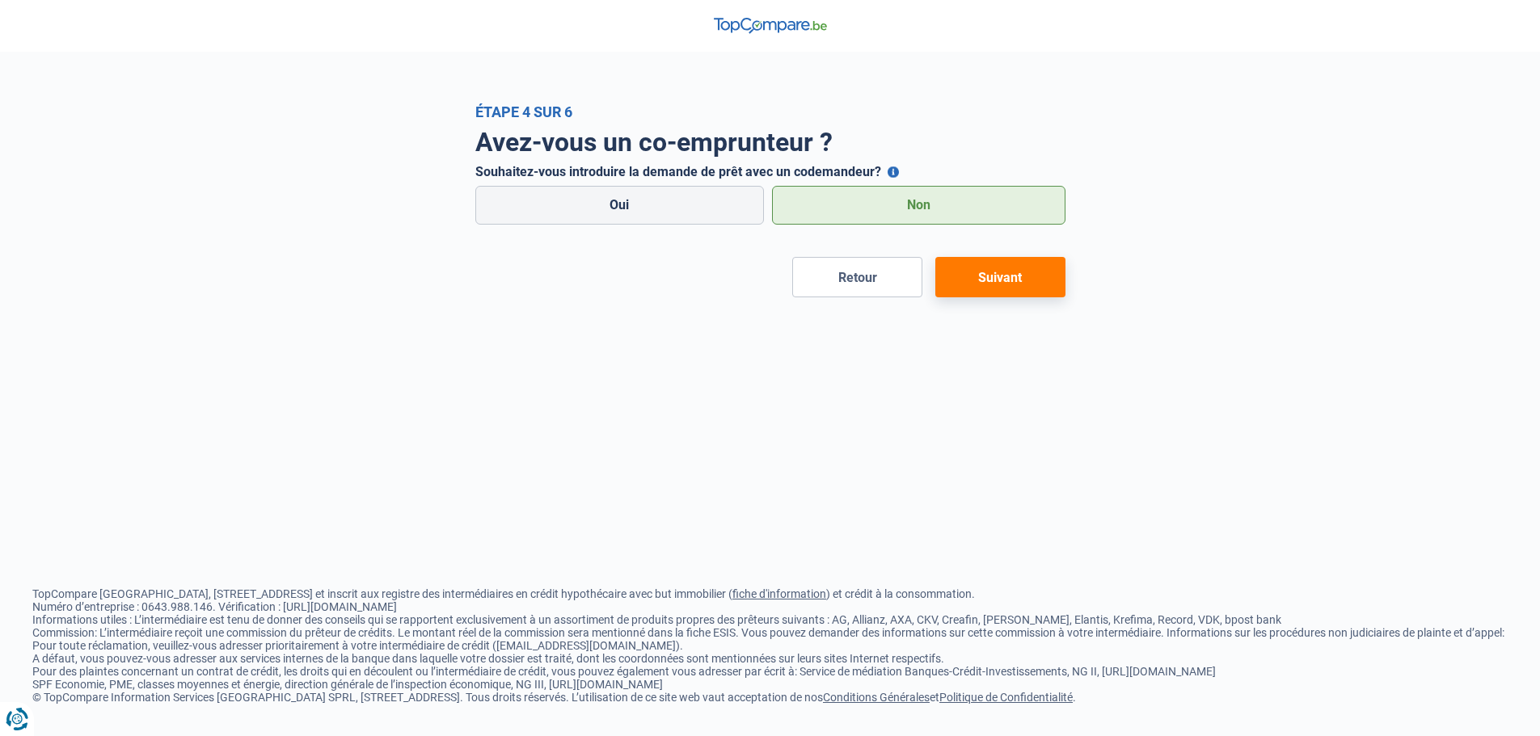
click at [1023, 276] on button "Suivant" at bounding box center [1000, 277] width 130 height 40
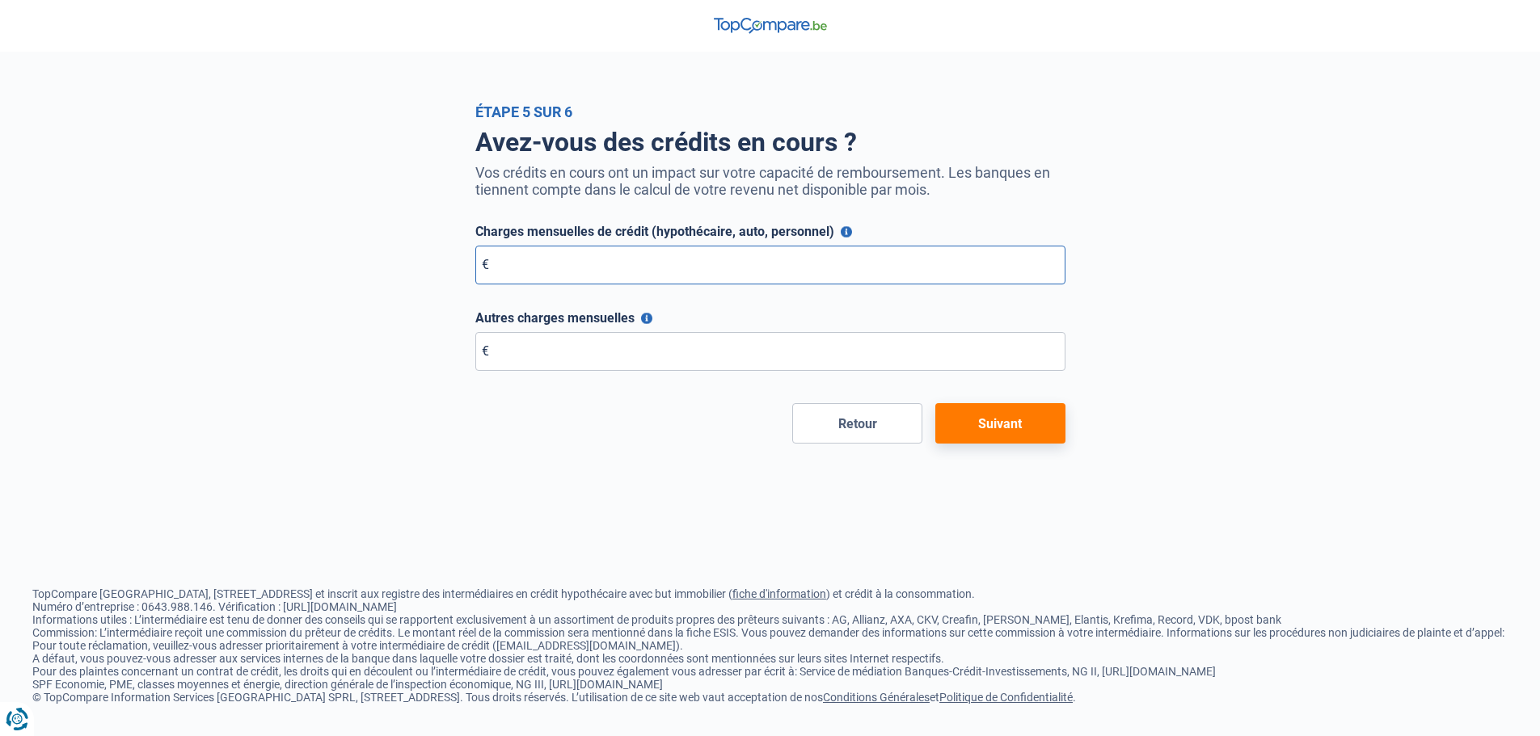
click at [575, 259] on input "Charges mensuelles de crédit (hypothécaire, auto, personnel)" at bounding box center [770, 265] width 590 height 39
type input "0"
click at [561, 352] on input "Autres charges mensuelles" at bounding box center [770, 351] width 590 height 39
type input "0"
click at [1012, 419] on button "Suivant" at bounding box center [1000, 423] width 130 height 40
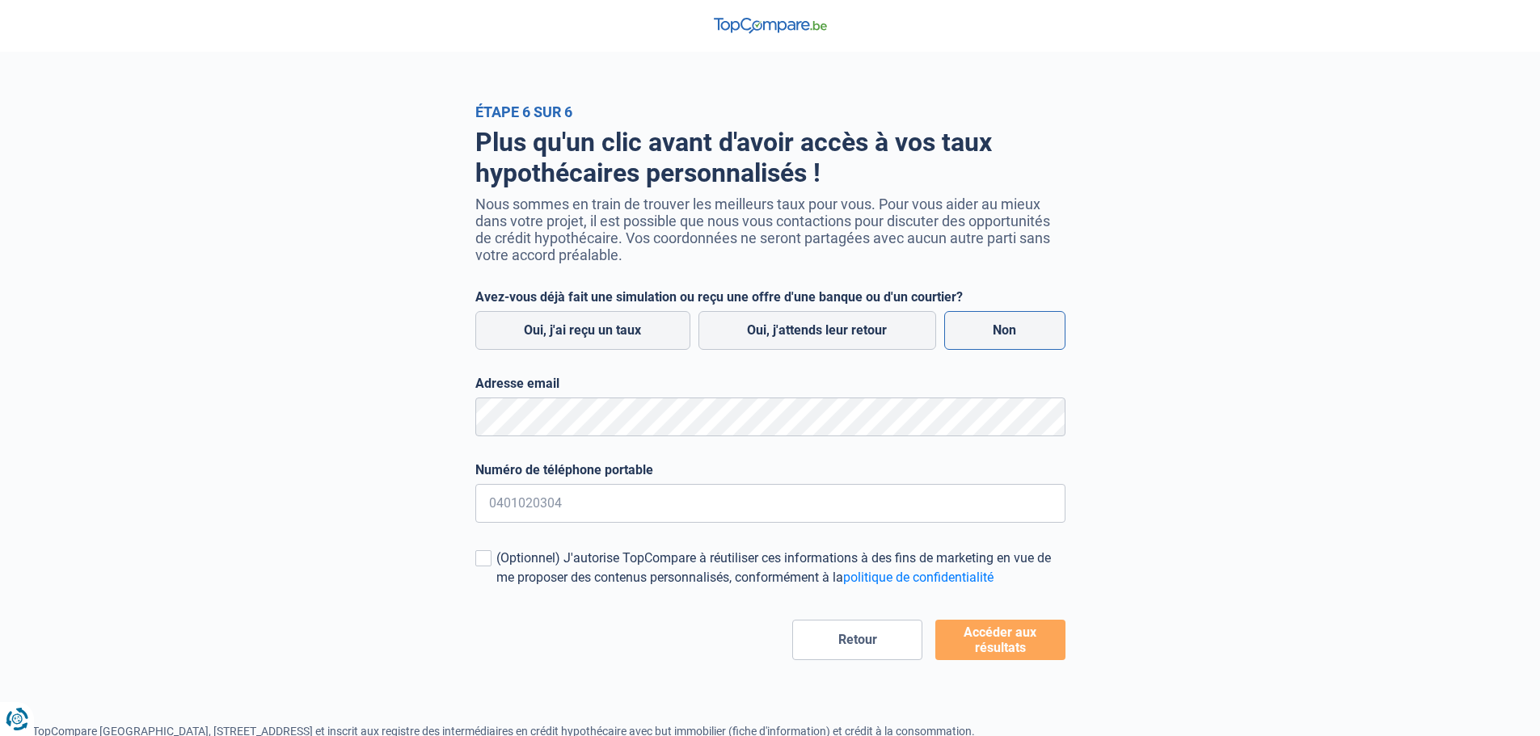
click at [1031, 345] on label "Non" at bounding box center [1004, 330] width 121 height 39
click at [1031, 345] on input "Non" at bounding box center [1004, 330] width 121 height 39
radio input "true"
click at [1026, 640] on button "Accéder aux résultats" at bounding box center [1000, 640] width 130 height 40
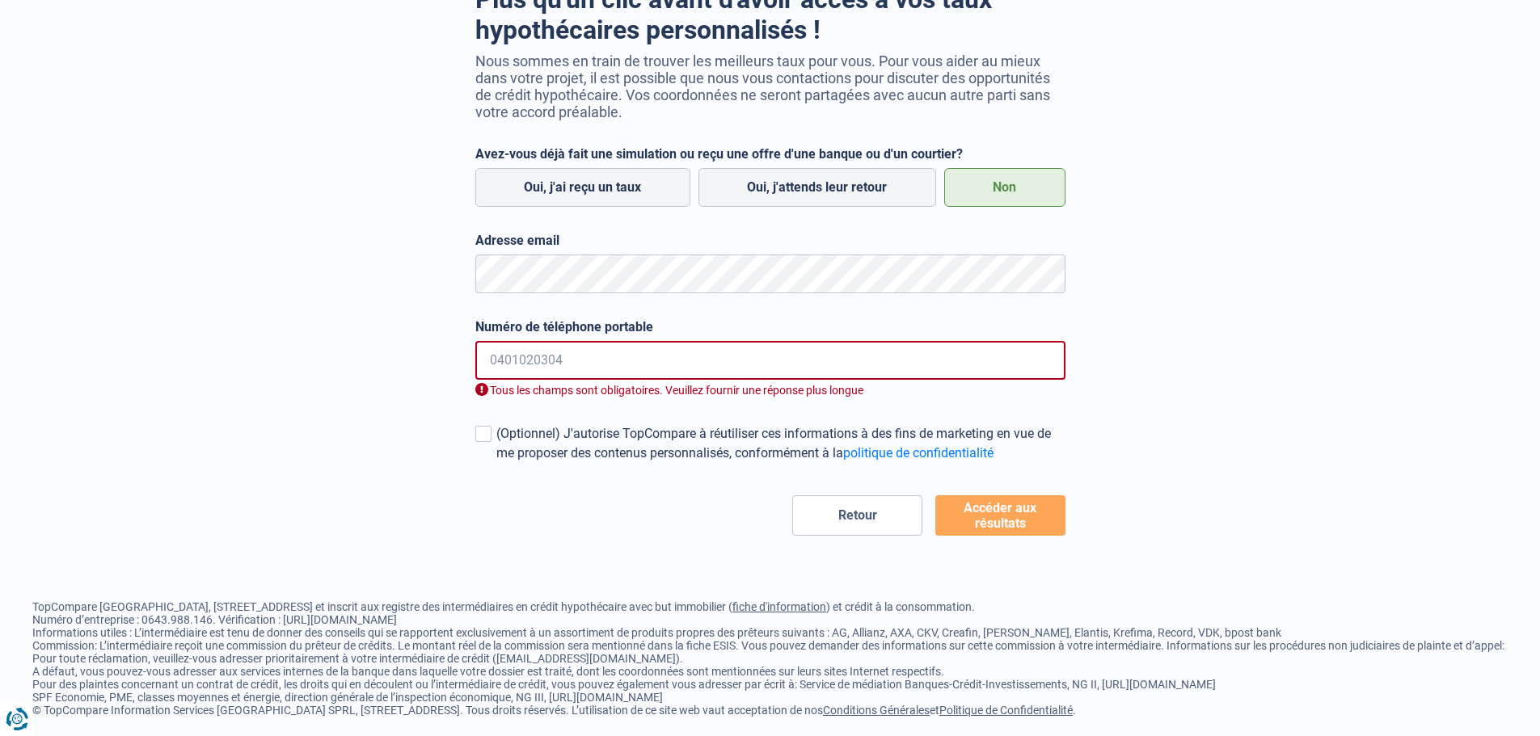
scroll to position [149, 0]
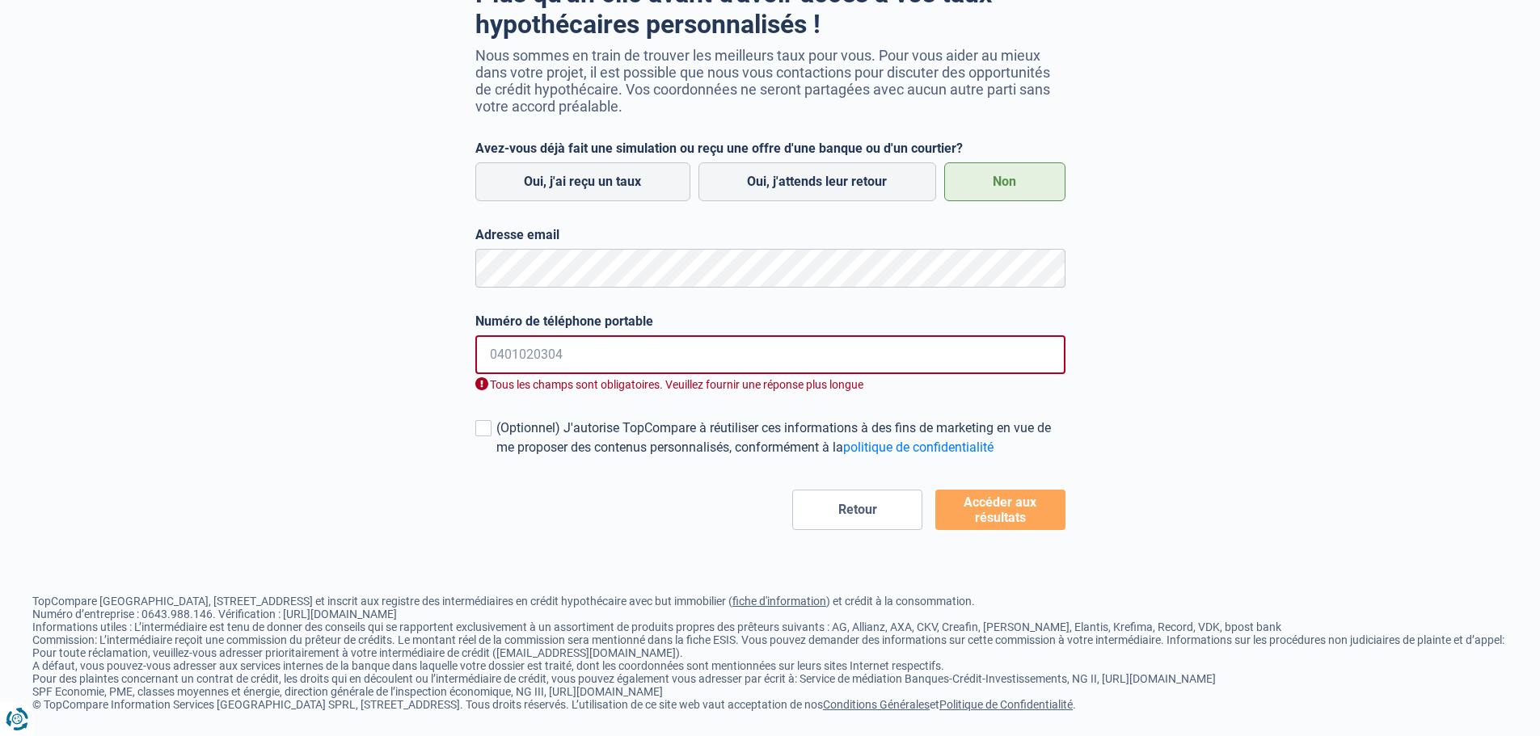
click at [591, 365] on input "Numéro de téléphone portable" at bounding box center [770, 354] width 590 height 39
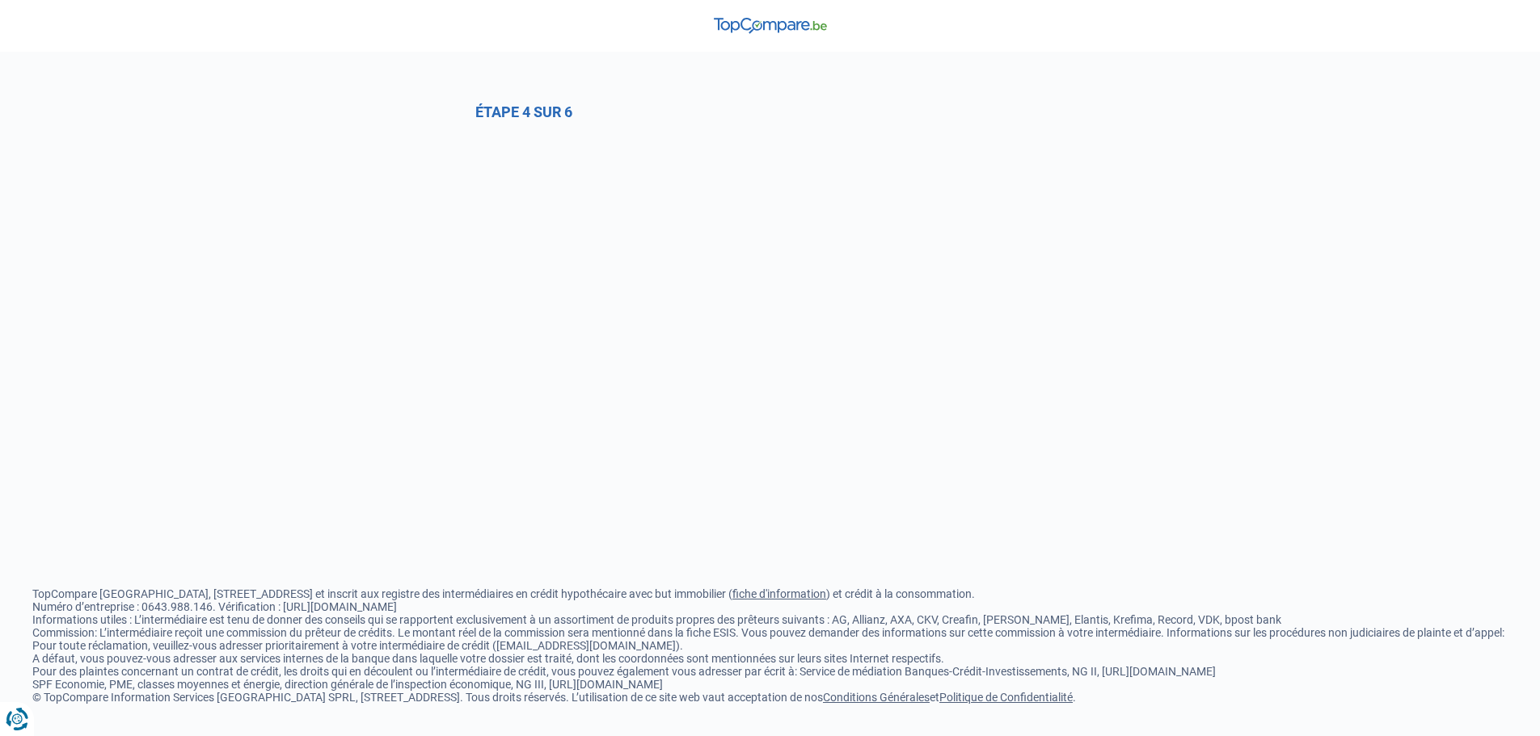
select select "0"
select select "privateEmployee"
select select "permanent"
select select "less36"
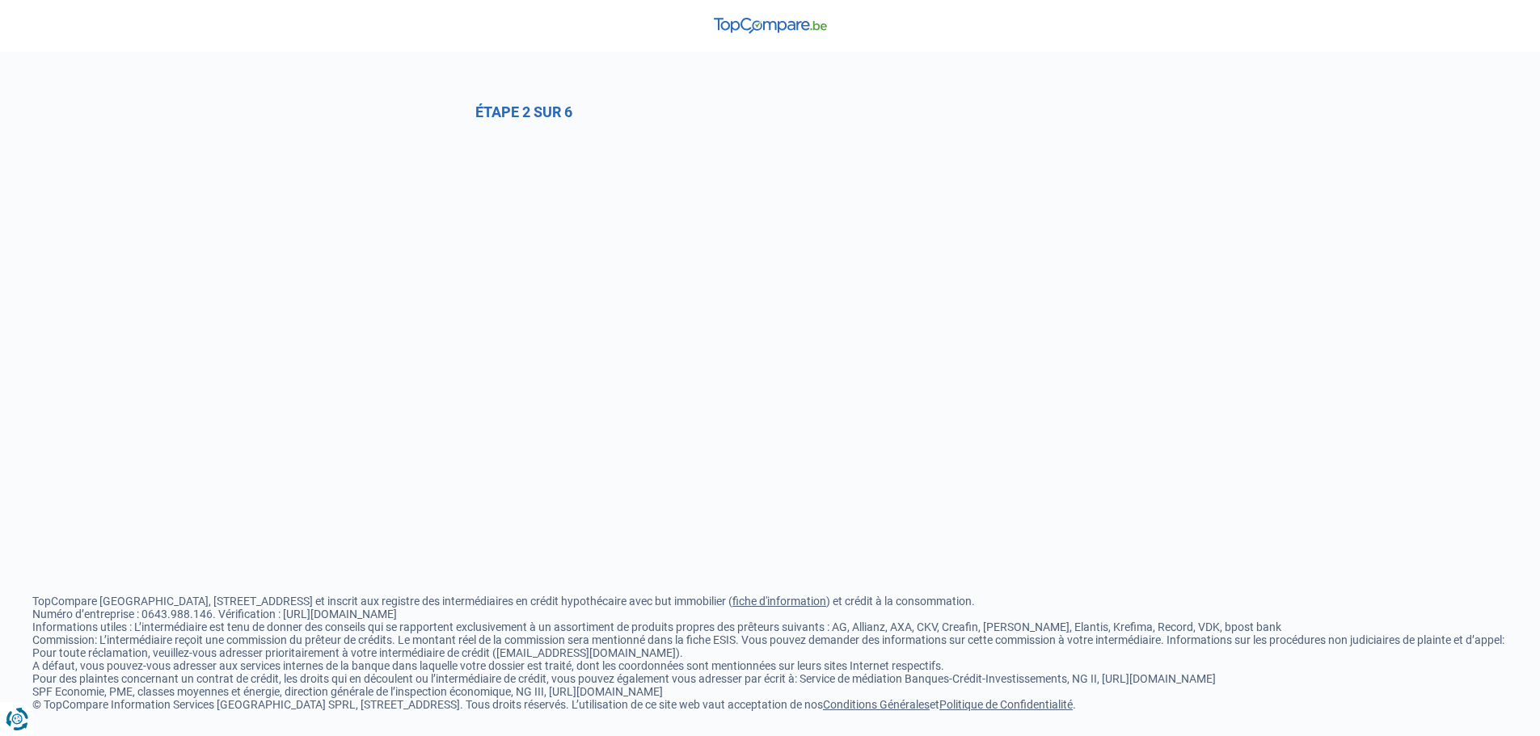
select select "1b"
